Goal: Information Seeking & Learning: Learn about a topic

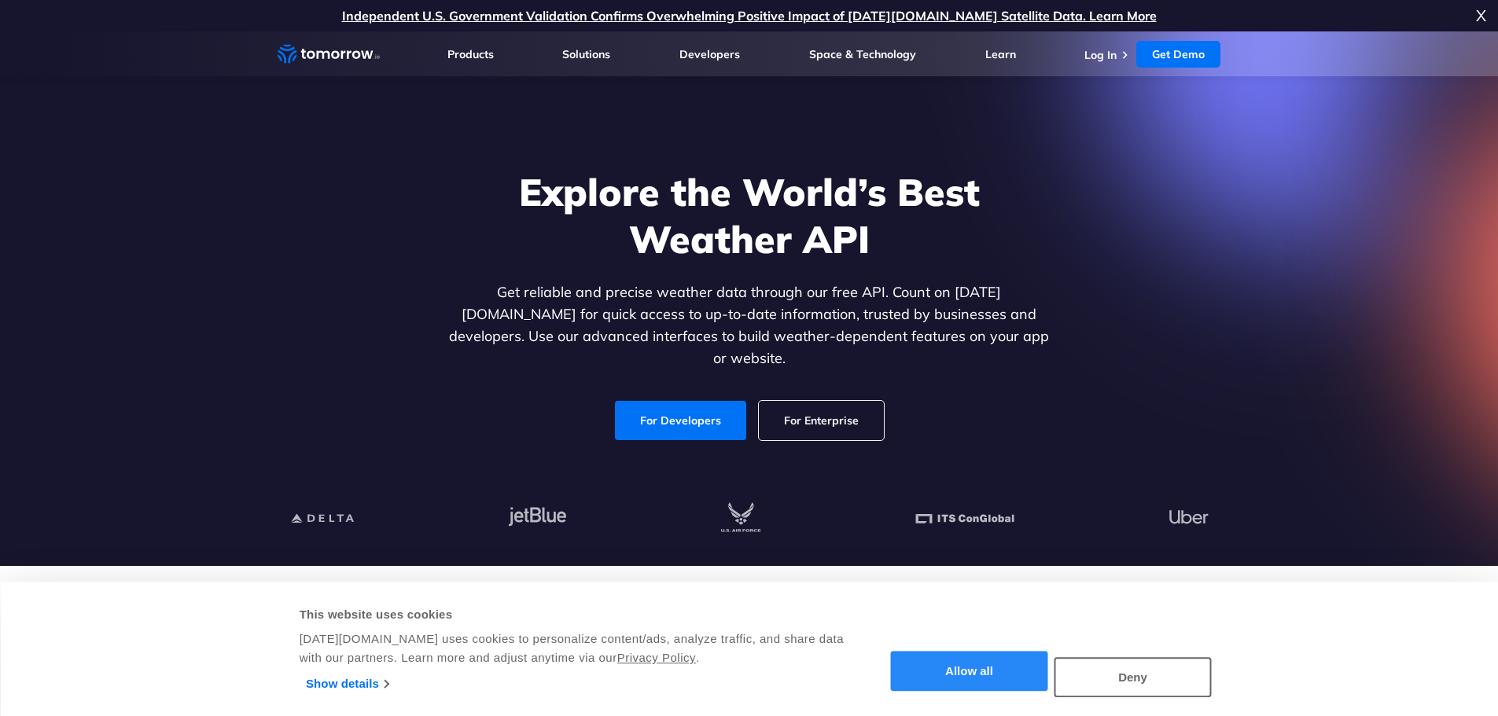
click at [983, 679] on button "Allow all" at bounding box center [969, 672] width 157 height 40
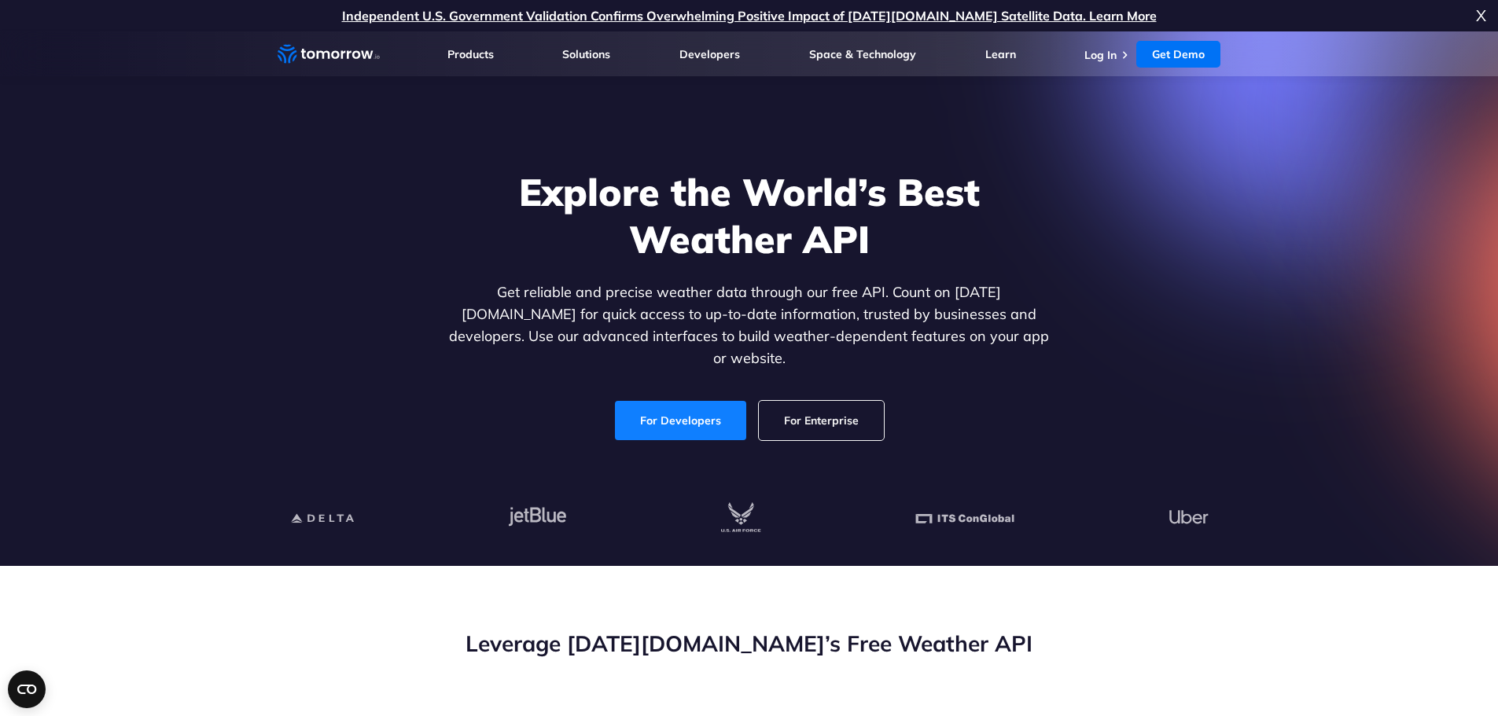
click at [659, 407] on link "For Developers" at bounding box center [680, 420] width 131 height 39
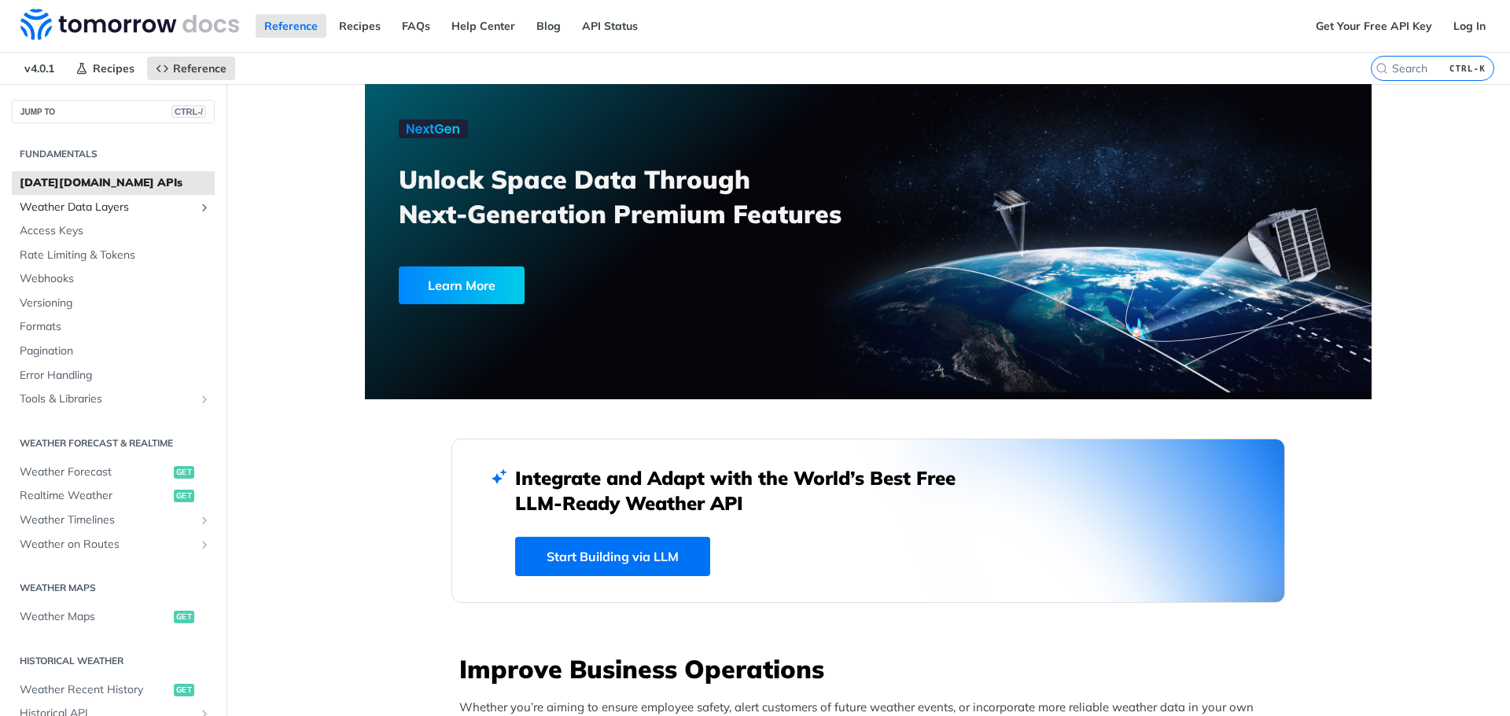
click at [79, 204] on span "Weather Data Layers" at bounding box center [107, 208] width 175 height 16
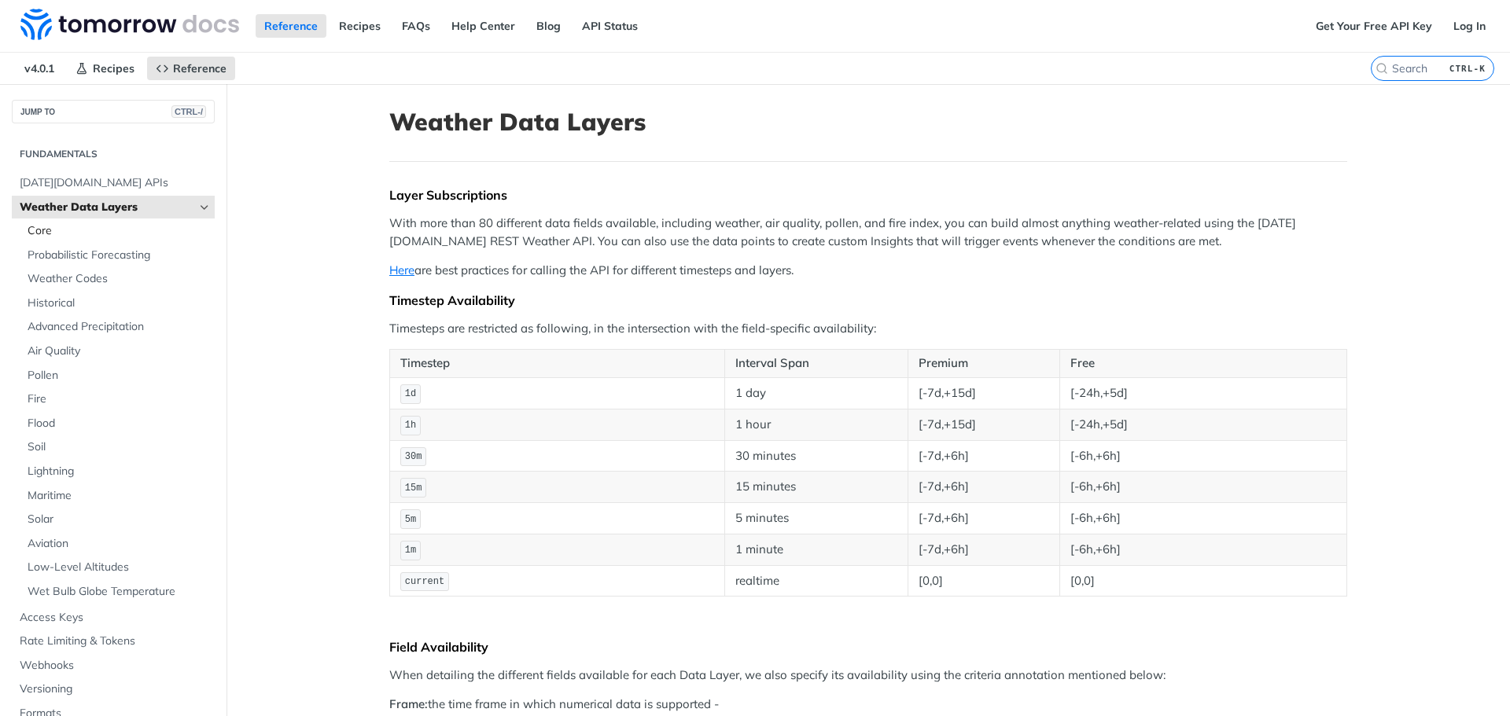
click at [60, 234] on span "Core" at bounding box center [119, 231] width 183 height 16
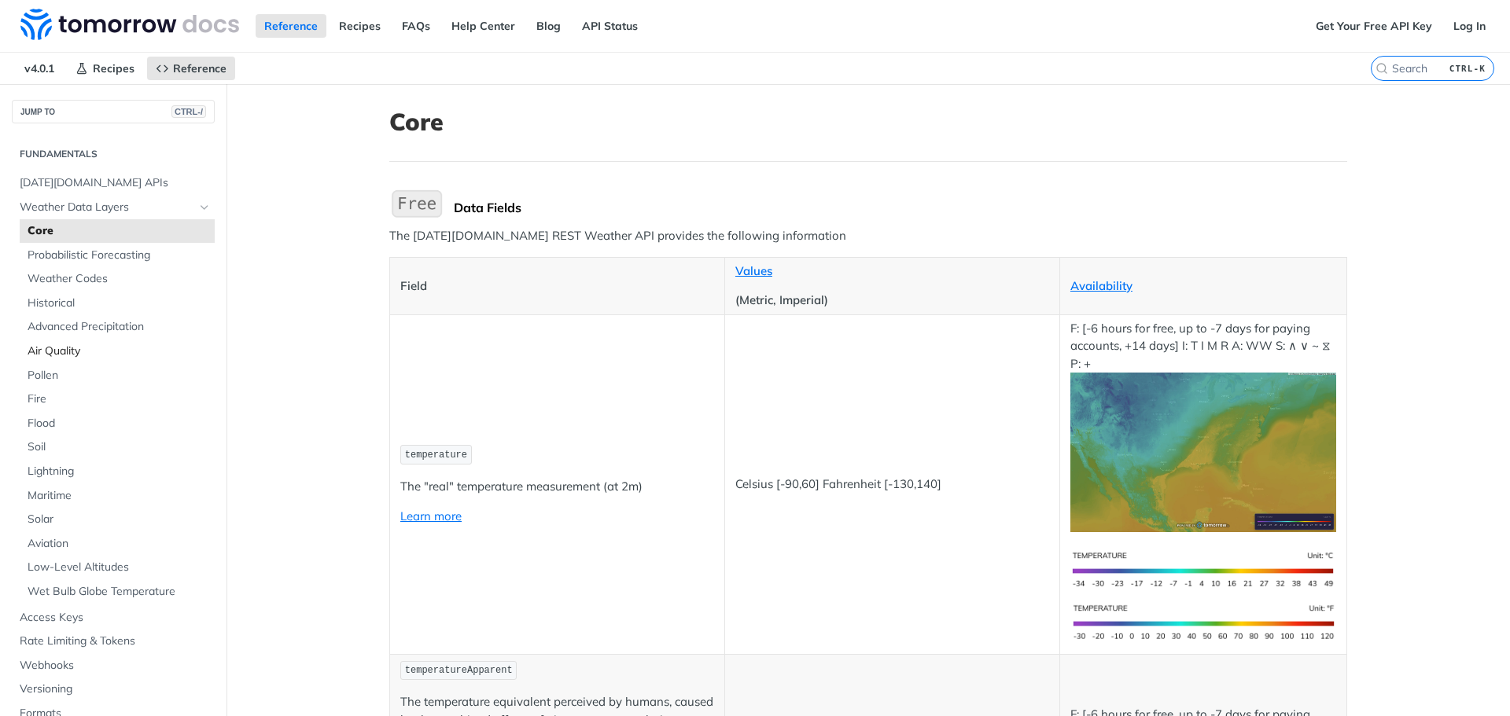
click at [72, 351] on span "Air Quality" at bounding box center [119, 352] width 183 height 16
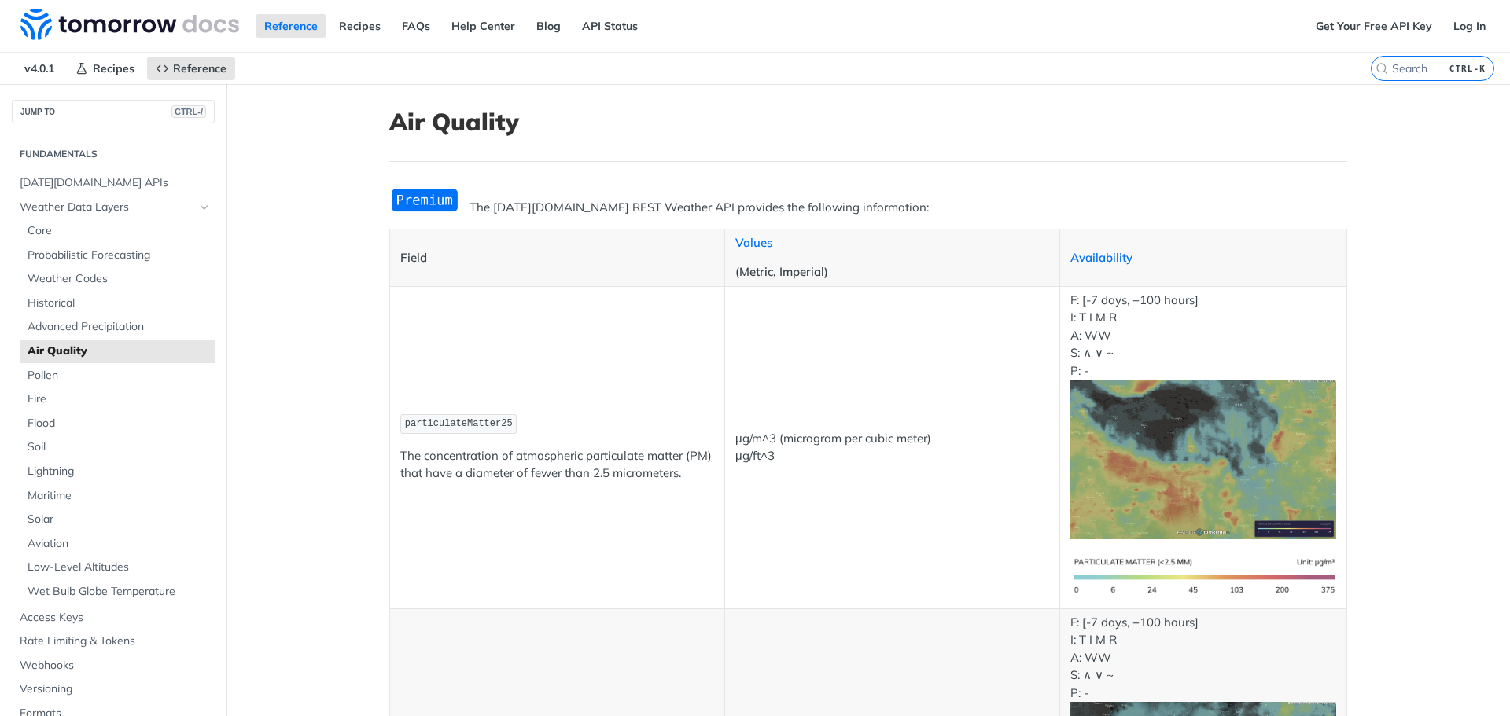
click at [414, 199] on img "Expand image" at bounding box center [424, 200] width 71 height 26
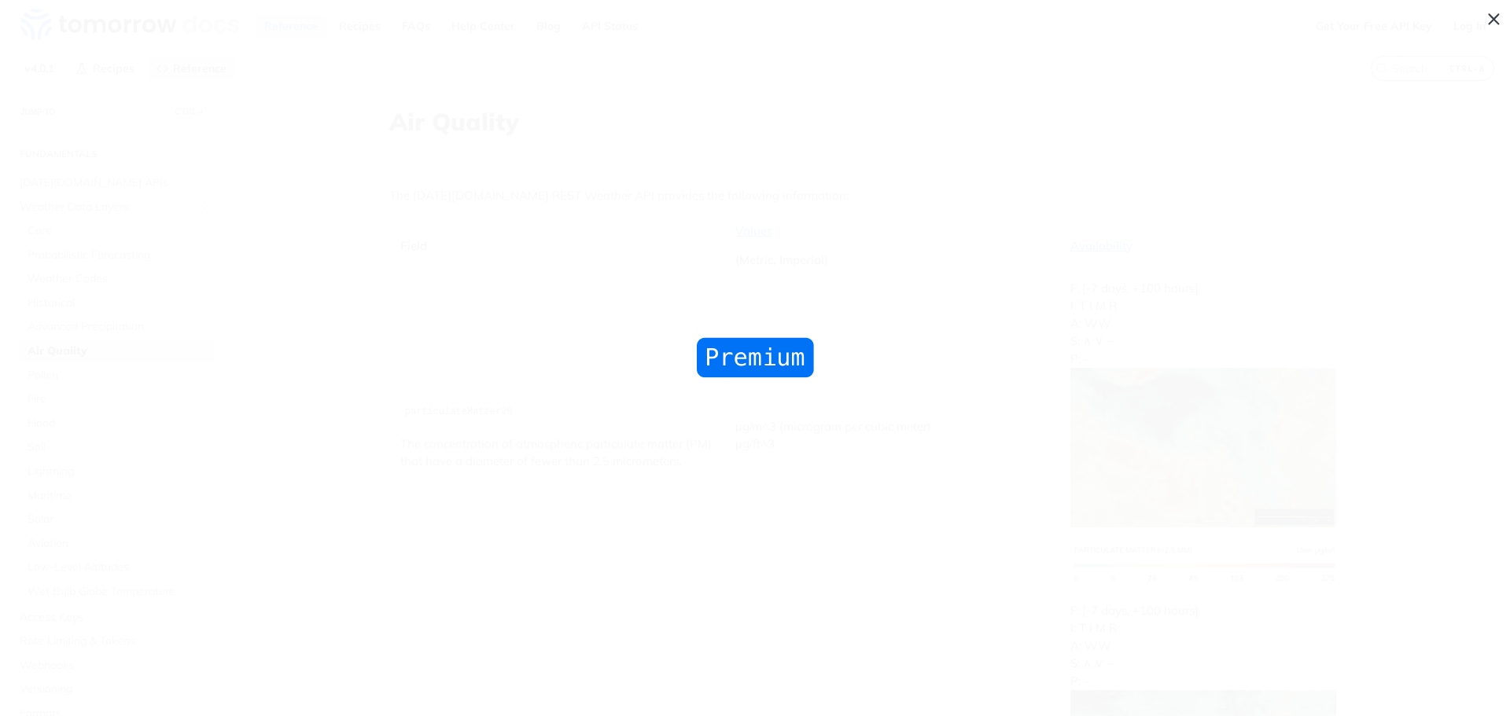
click at [738, 358] on img "Collapse image" at bounding box center [755, 358] width 125 height 46
